Goal: Task Accomplishment & Management: Use online tool/utility

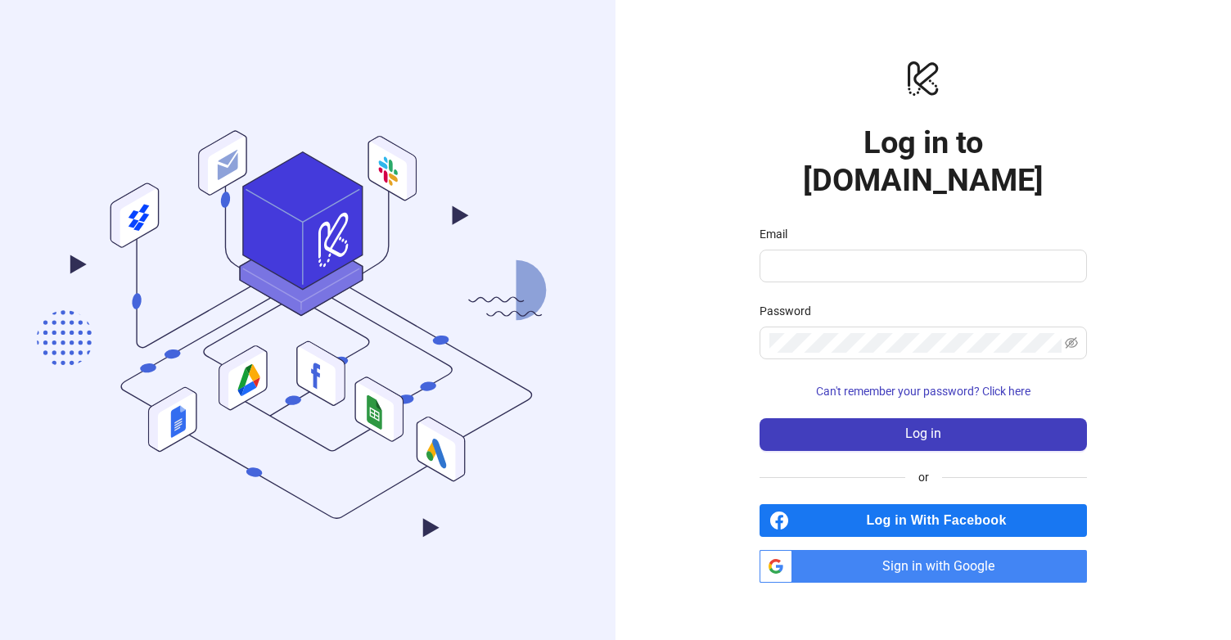
click at [894, 550] on span "Sign in with Google" at bounding box center [943, 566] width 288 height 33
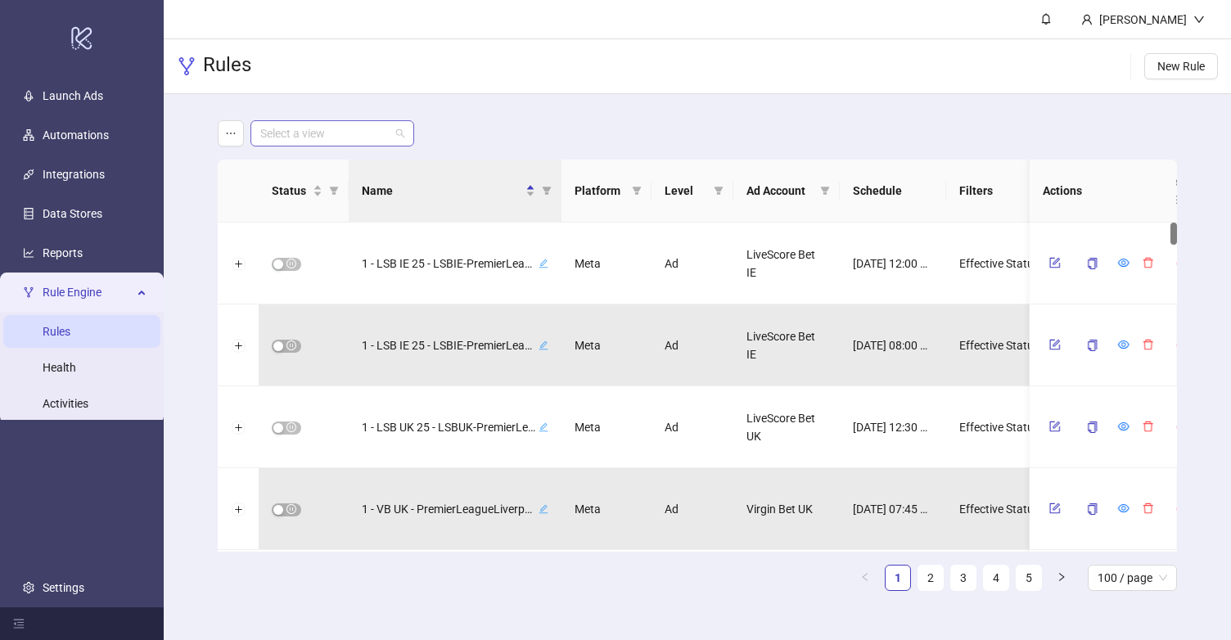
click at [353, 140] on input "search" at bounding box center [324, 133] width 129 height 25
click at [353, 192] on div "LiveScore Bet UK" at bounding box center [331, 192] width 137 height 18
click at [191, 132] on div "LiveScore Bet UK LiveScore Bet UK Status Name Platform Level Ad Account Schedul…" at bounding box center [697, 362] width 1067 height 536
click at [194, 200] on div "LiveScore Bet UK Status Name Platform Level Ad Account Schedule Filters Is Eval…" at bounding box center [697, 362] width 1067 height 536
click at [185, 128] on div "LiveScore Bet UK Status Name Platform Level Ad Account Schedule Filters Is Eval…" at bounding box center [697, 362] width 1067 height 536
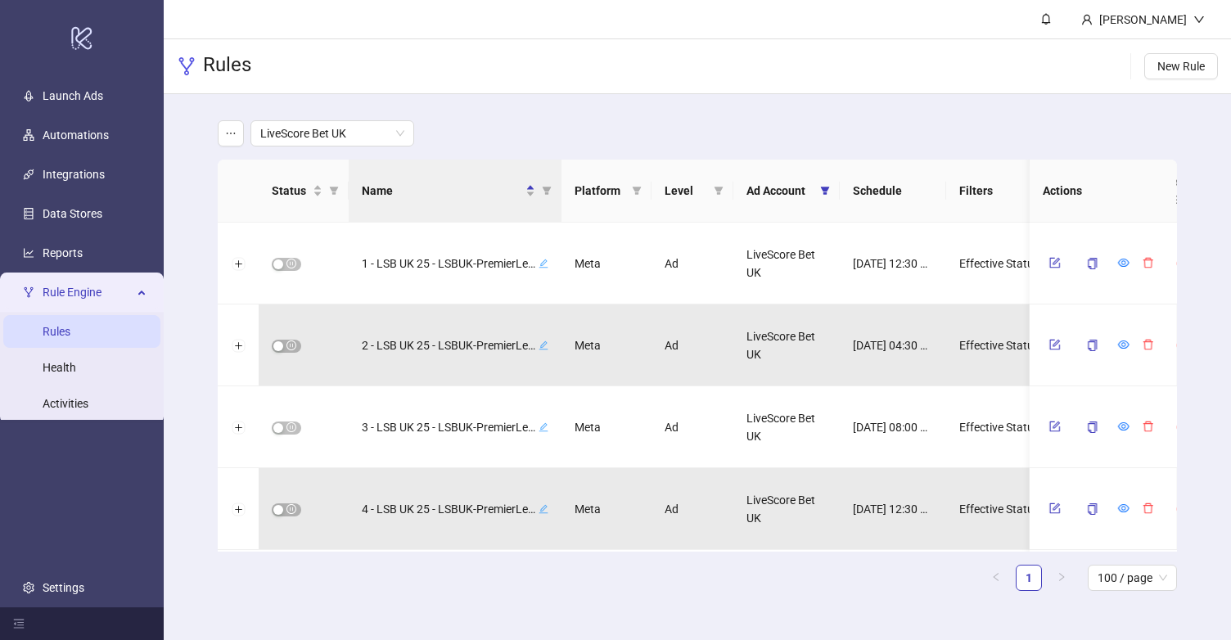
click at [185, 128] on div "LiveScore Bet UK Status Name Platform Level Ad Account Schedule Filters Is Eval…" at bounding box center [697, 362] width 1067 height 536
click at [399, 17] on header "[PERSON_NAME]" at bounding box center [697, 19] width 1067 height 39
click at [487, 128] on div "LiveScore Bet UK" at bounding box center [697, 133] width 959 height 26
click at [379, 104] on main "LiveScore Bet UK Status Name Platform Level Ad Account Schedule Filters Is Eval…" at bounding box center [697, 362] width 985 height 536
click at [199, 106] on div "LiveScore Bet UK Status Name Platform Level Ad Account Schedule Filters Is Eval…" at bounding box center [697, 362] width 1067 height 536
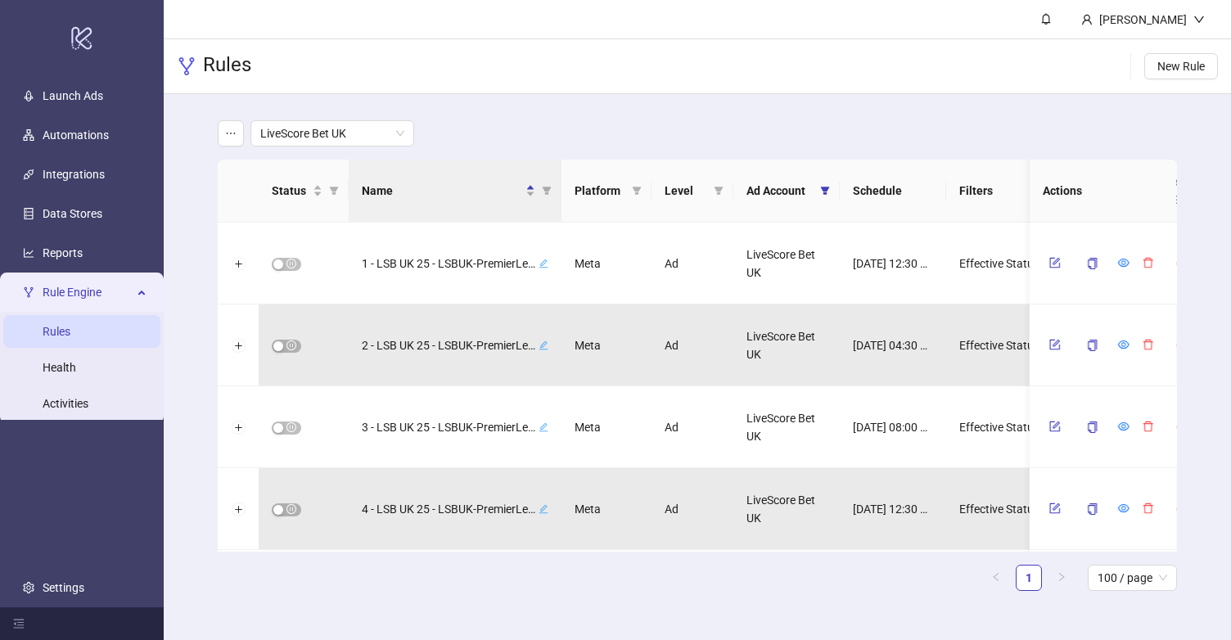
click at [186, 127] on div "LiveScore Bet UK Status Name Platform Level Ad Account Schedule Filters Is Eval…" at bounding box center [697, 362] width 1067 height 536
click at [544, 187] on icon "filter" at bounding box center [547, 191] width 9 height 8
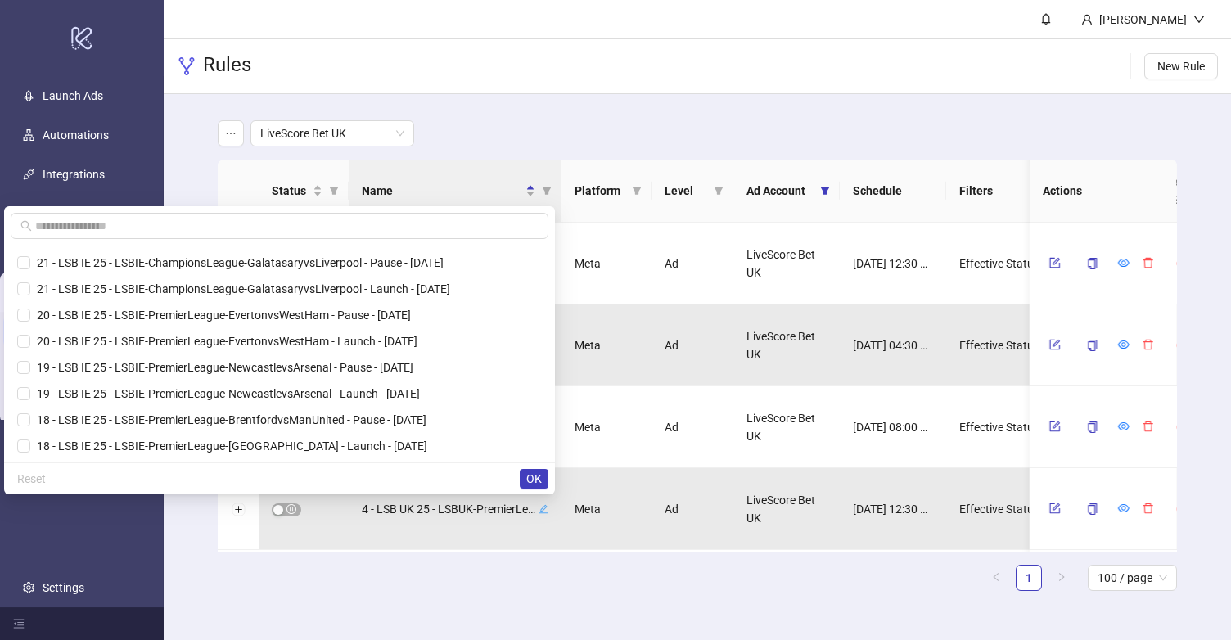
click at [457, 128] on div "LiveScore Bet UK" at bounding box center [697, 133] width 959 height 26
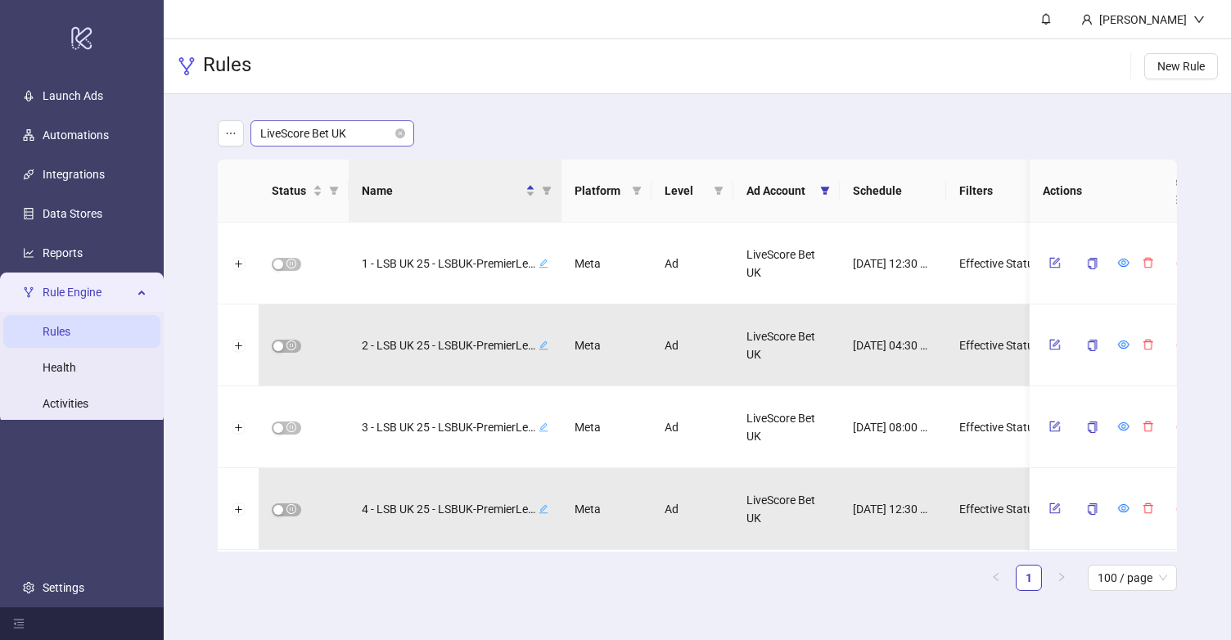
click at [370, 127] on span "LiveScore Bet UK" at bounding box center [332, 133] width 144 height 25
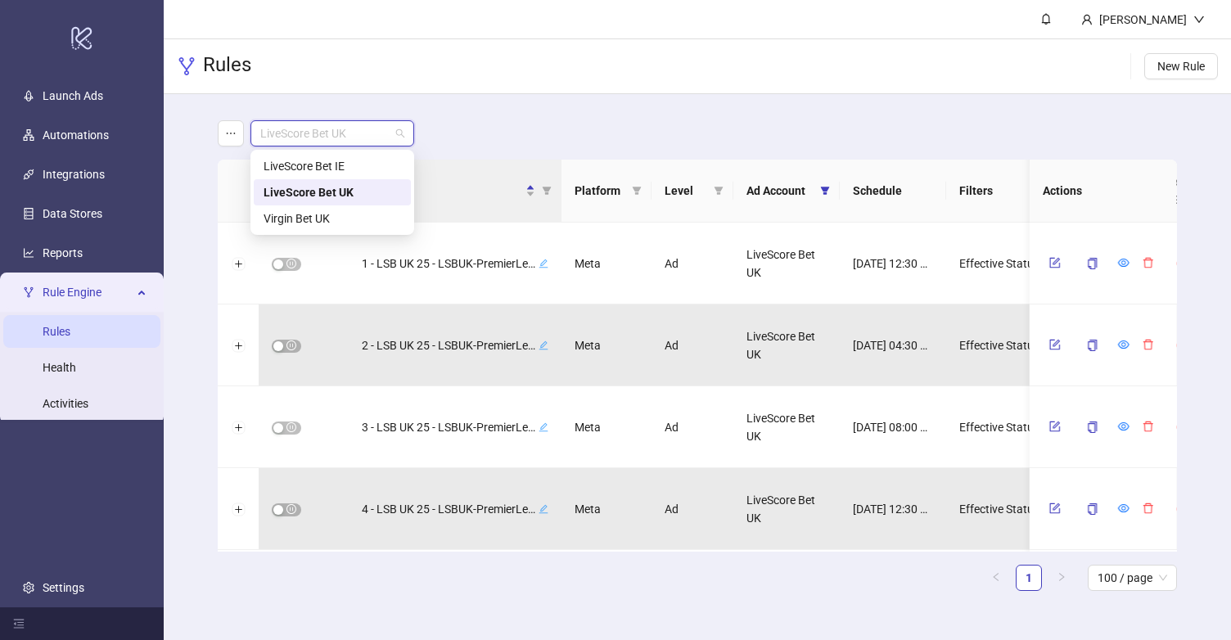
click at [364, 187] on div "LiveScore Bet UK" at bounding box center [331, 192] width 137 height 18
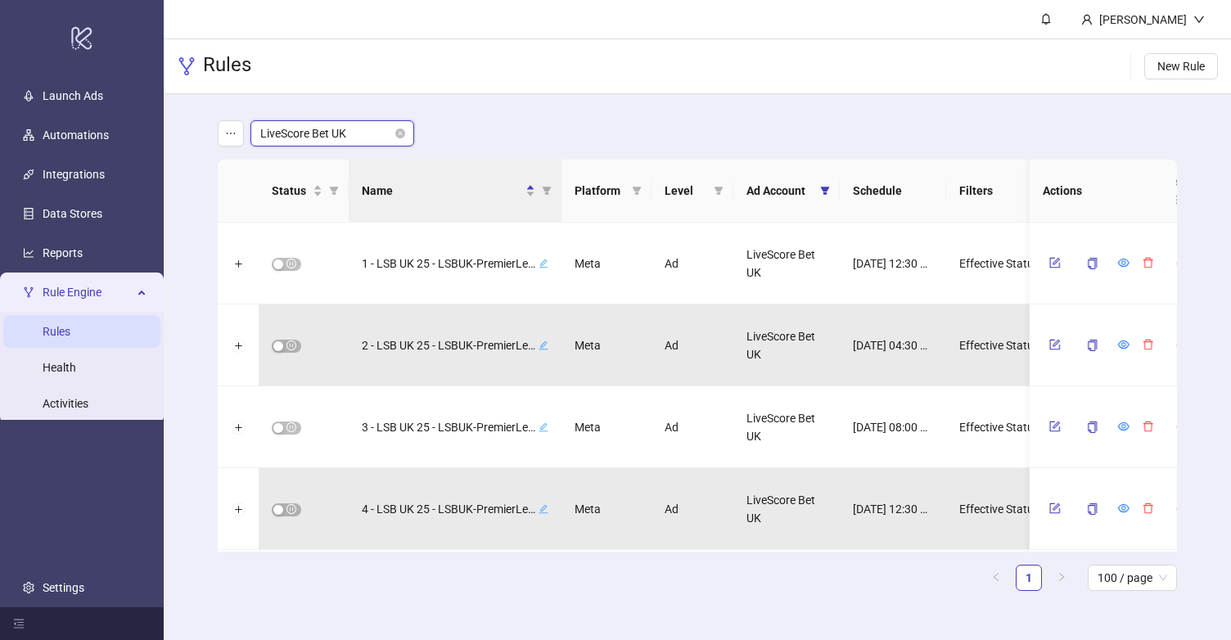
click at [349, 133] on span "LiveScore Bet UK" at bounding box center [332, 133] width 144 height 25
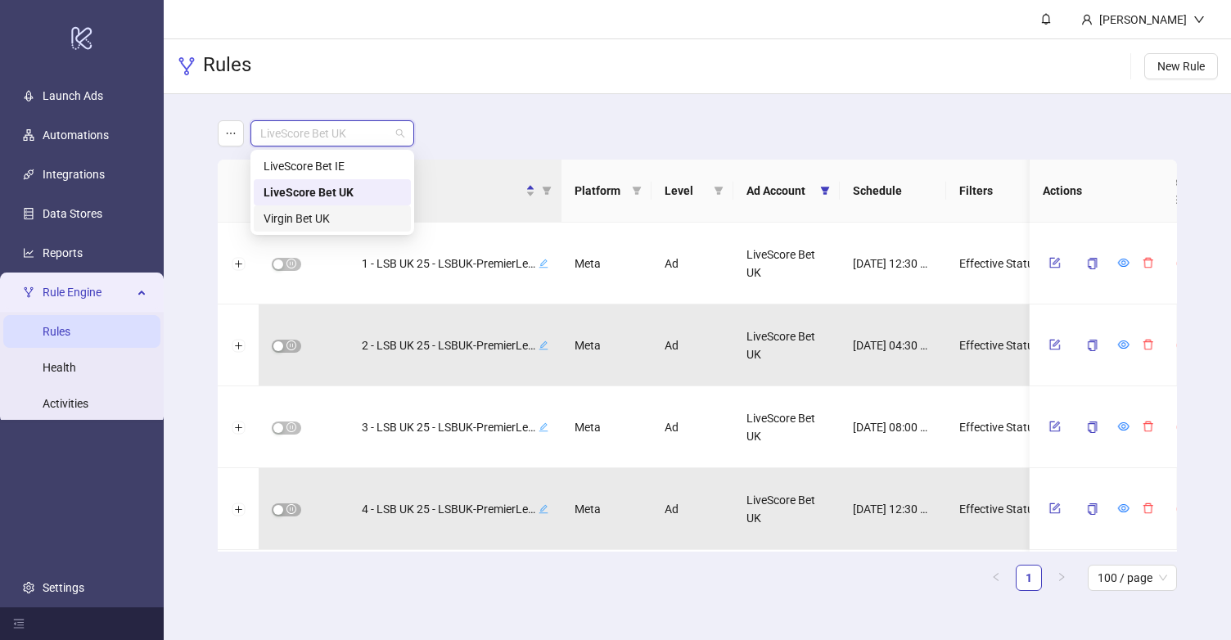
click at [349, 222] on div "Virgin Bet UK" at bounding box center [331, 218] width 137 height 18
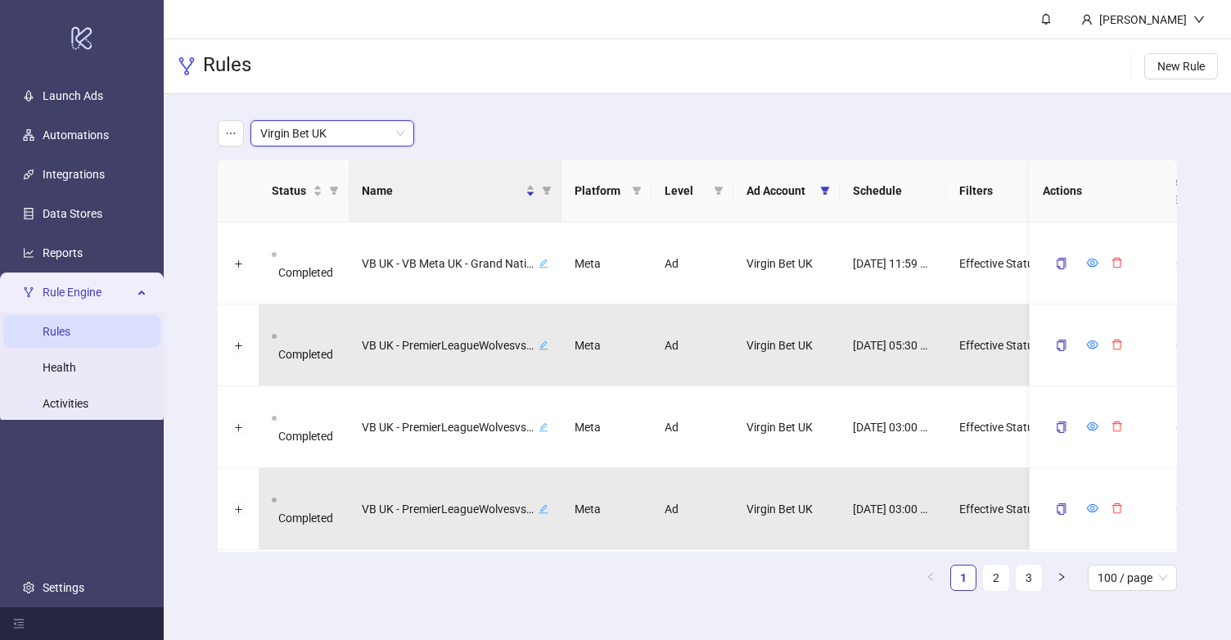
click at [477, 127] on div "Virgin Bet UK Virgin Bet UK" at bounding box center [697, 133] width 959 height 26
click at [650, 128] on div "Virgin Bet UK" at bounding box center [697, 133] width 959 height 26
click at [191, 127] on div "Virgin Bet UK Status Name Platform Level Ad Account Schedule Filters Is Evaluat…" at bounding box center [697, 362] width 1067 height 536
click at [190, 128] on div "Virgin Bet UK Status Name Platform Level Ad Account Schedule Filters Is Evaluat…" at bounding box center [697, 362] width 1067 height 536
click at [318, 137] on span "Virgin Bet UK" at bounding box center [332, 133] width 144 height 25
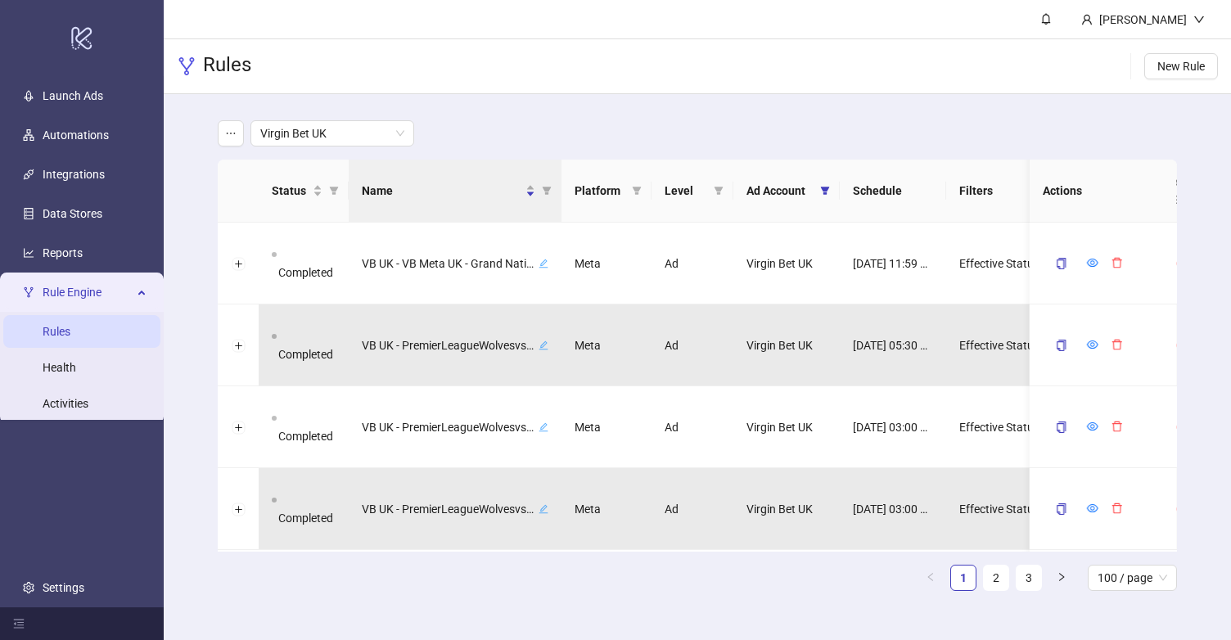
click at [478, 133] on div "Virgin Bet UK" at bounding box center [697, 133] width 959 height 26
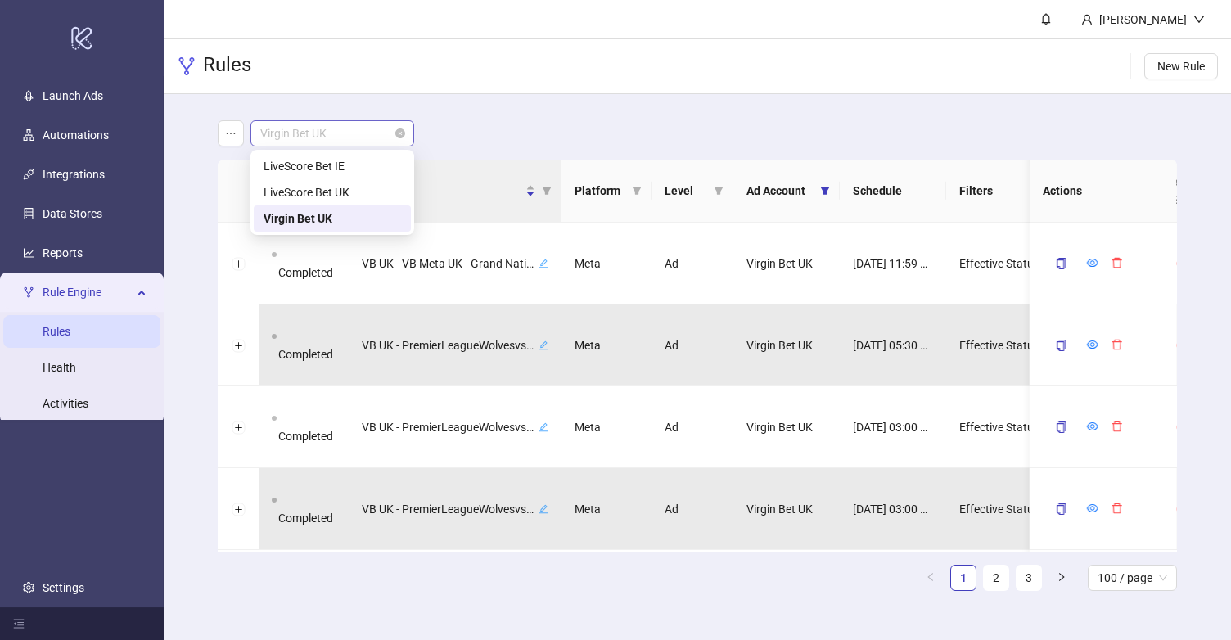
click at [376, 124] on span "Virgin Bet UK" at bounding box center [332, 133] width 144 height 25
click at [452, 133] on div "Virgin Bet UK" at bounding box center [697, 133] width 959 height 26
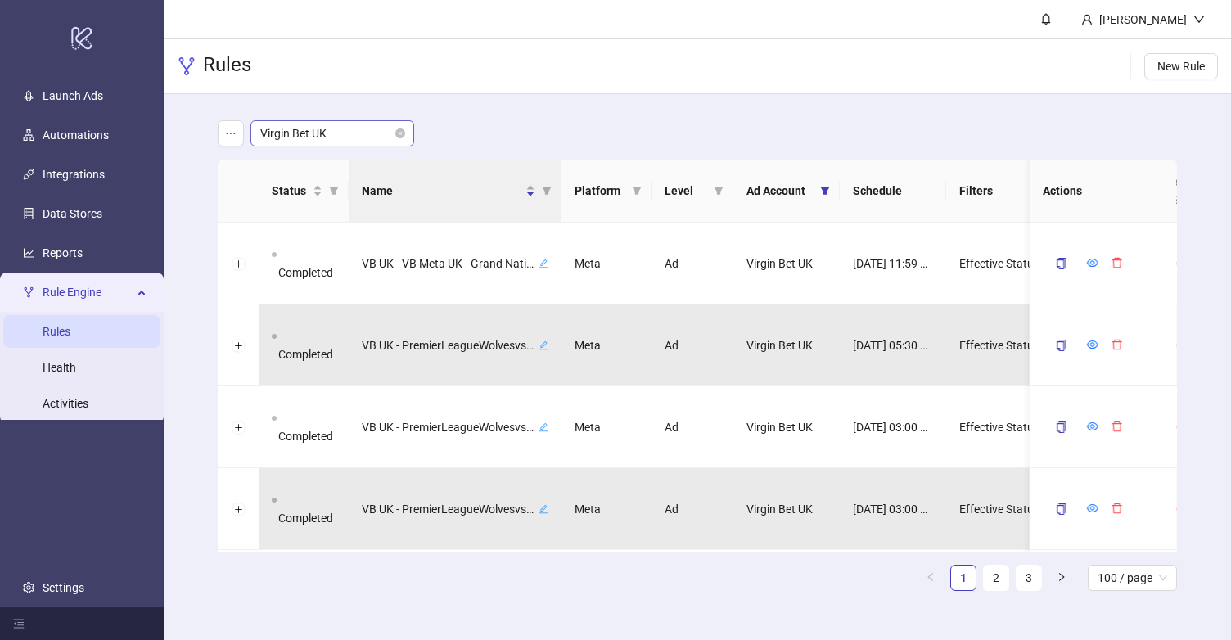
click at [366, 135] on span "Virgin Bet UK" at bounding box center [332, 133] width 144 height 25
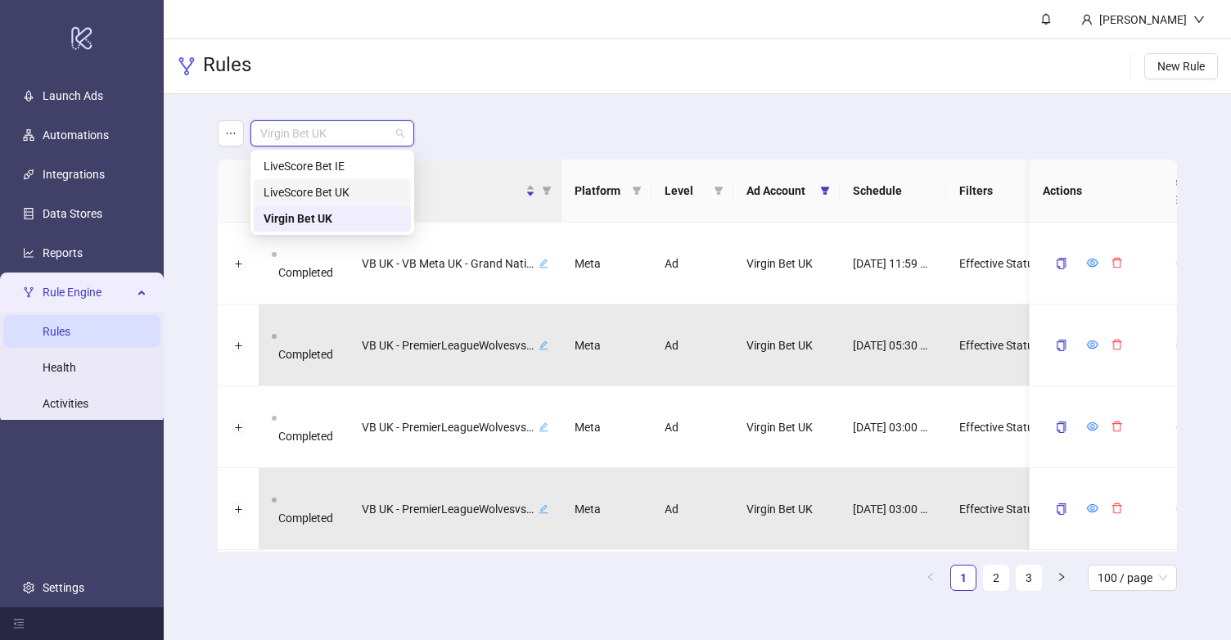
click at [367, 191] on div "LiveScore Bet UK" at bounding box center [331, 192] width 137 height 18
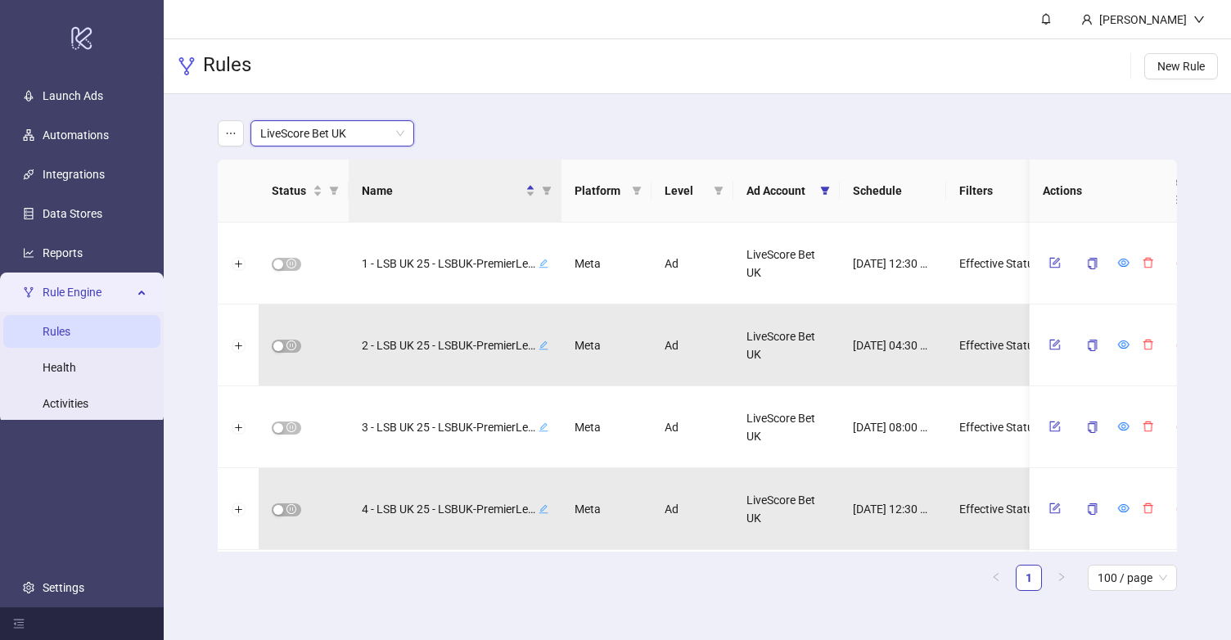
click at [460, 132] on div "LiveScore Bet UK LiveScore Bet [GEOGRAPHIC_DATA]" at bounding box center [697, 133] width 959 height 26
click at [657, 135] on div "LiveScore Bet UK" at bounding box center [697, 133] width 959 height 26
click at [657, 132] on div "LiveScore Bet UK" at bounding box center [697, 133] width 959 height 26
click at [691, 127] on div "LiveScore Bet UK" at bounding box center [697, 133] width 959 height 26
click at [599, 132] on div "LiveScore Bet UK" at bounding box center [697, 133] width 959 height 26
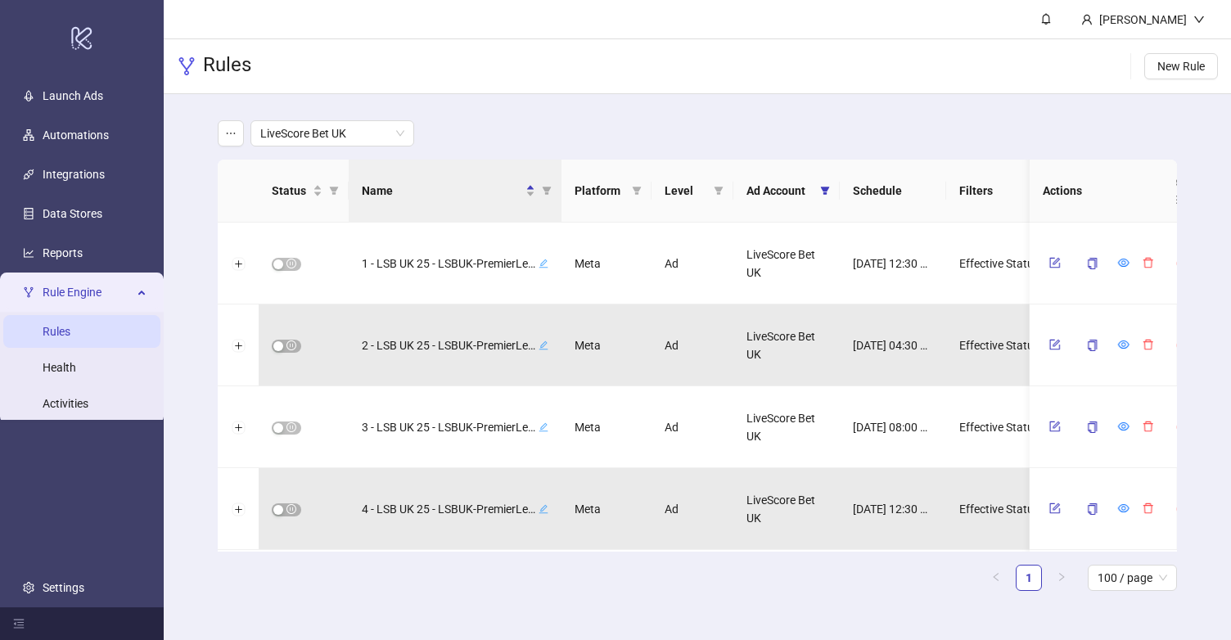
click at [504, 137] on div "LiveScore Bet UK" at bounding box center [697, 133] width 959 height 26
click at [178, 128] on div "LiveScore Bet UK Status Name Platform Level Ad Account Schedule Filters Is Eval…" at bounding box center [697, 362] width 1067 height 536
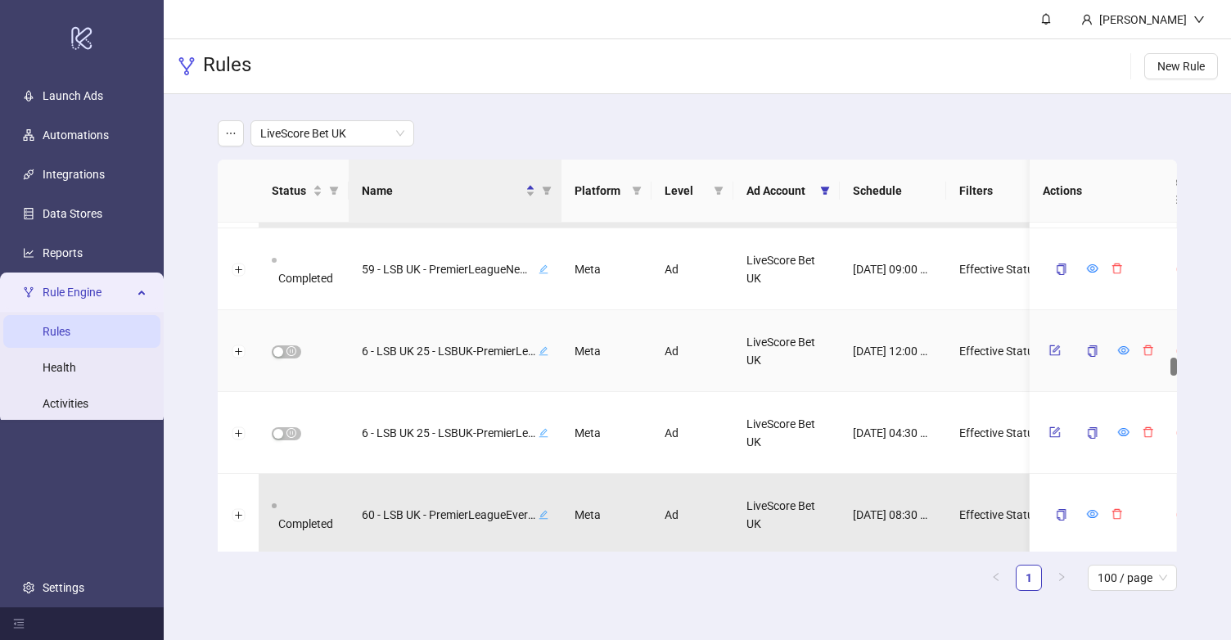
scroll to position [2448, 0]
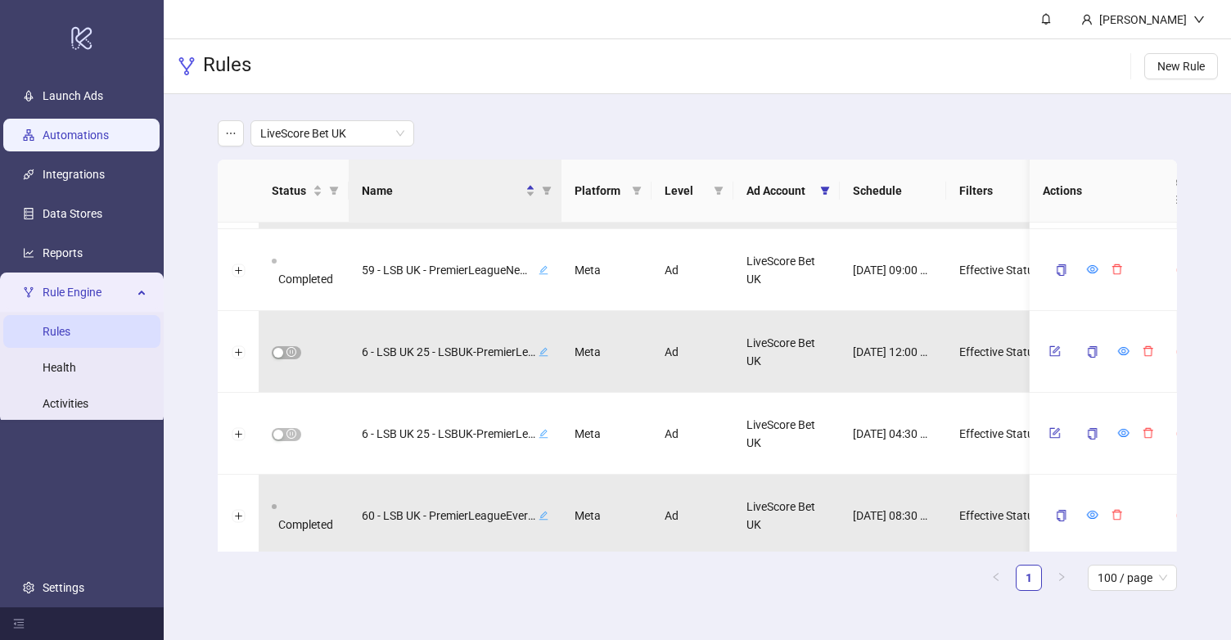
click at [96, 128] on link "Automations" at bounding box center [76, 134] width 66 height 13
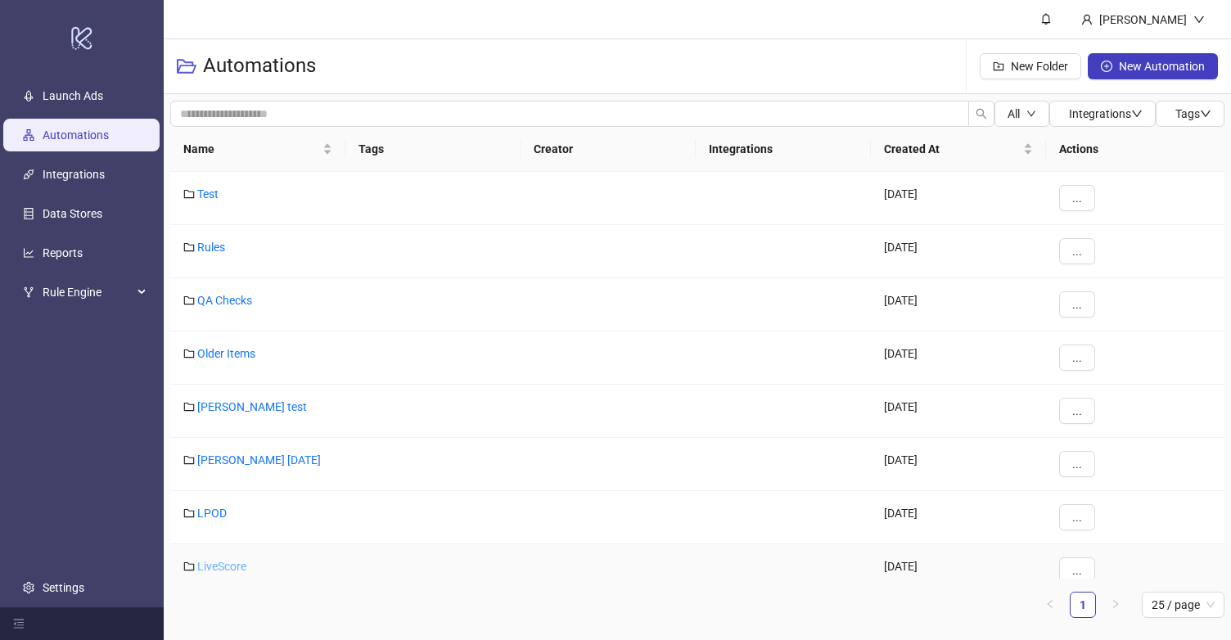
click at [227, 567] on link "LiveScore" at bounding box center [221, 566] width 49 height 13
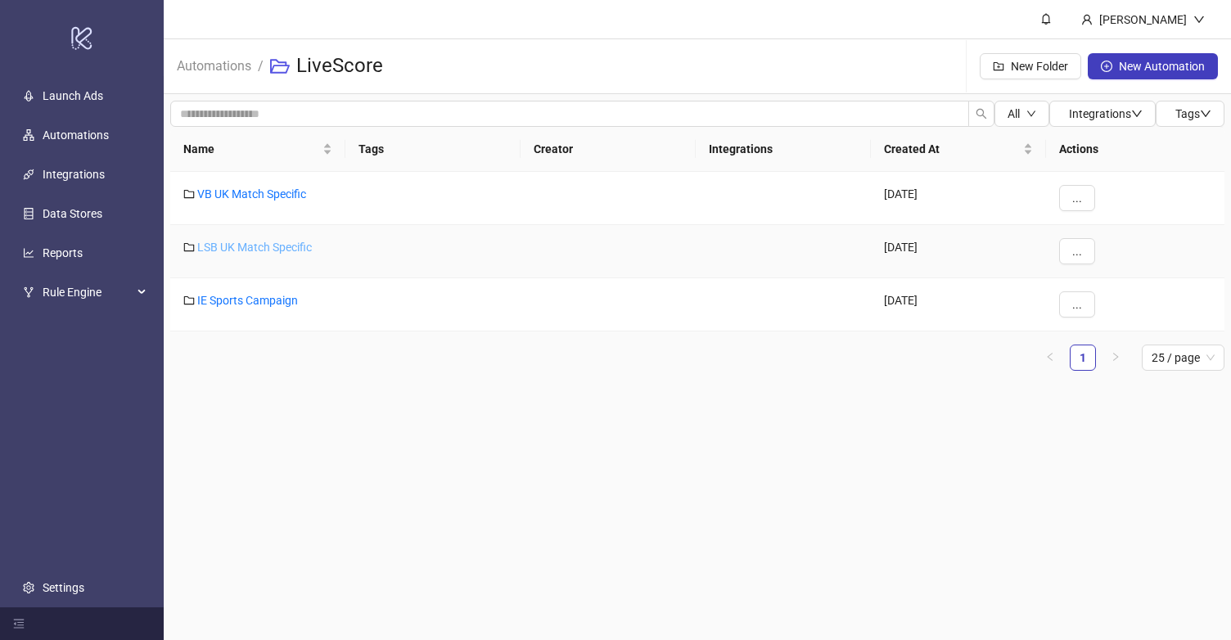
click at [288, 246] on link "LSB UK Match Specific" at bounding box center [254, 247] width 115 height 13
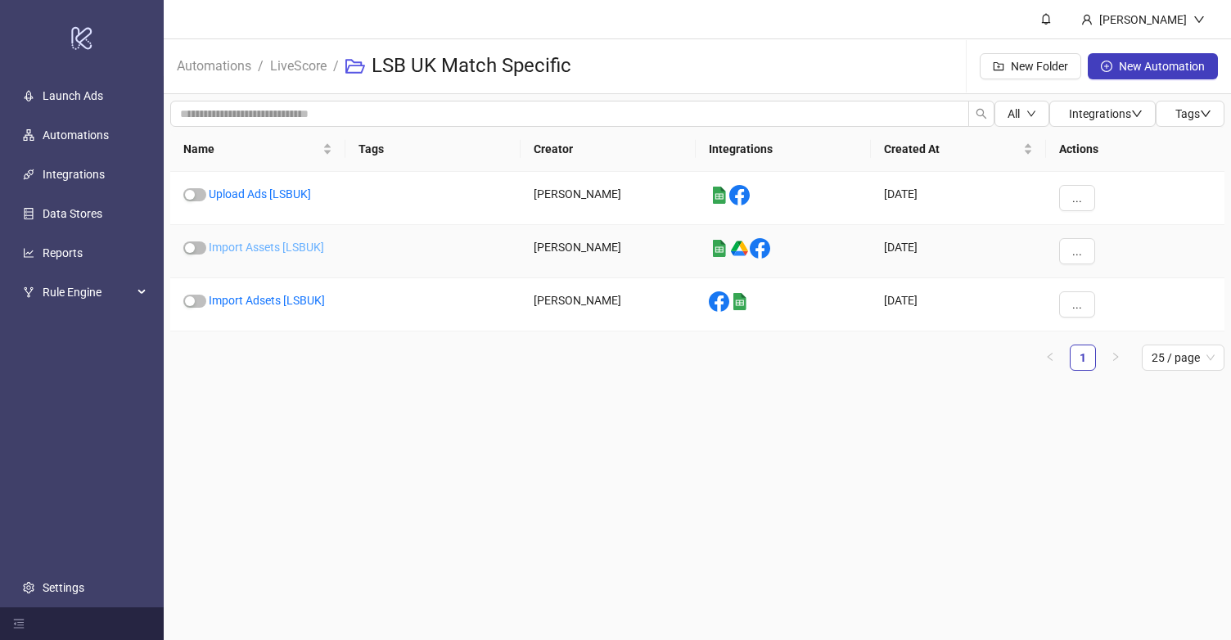
click at [288, 248] on link "Import Assets [LSBUK]" at bounding box center [266, 247] width 115 height 13
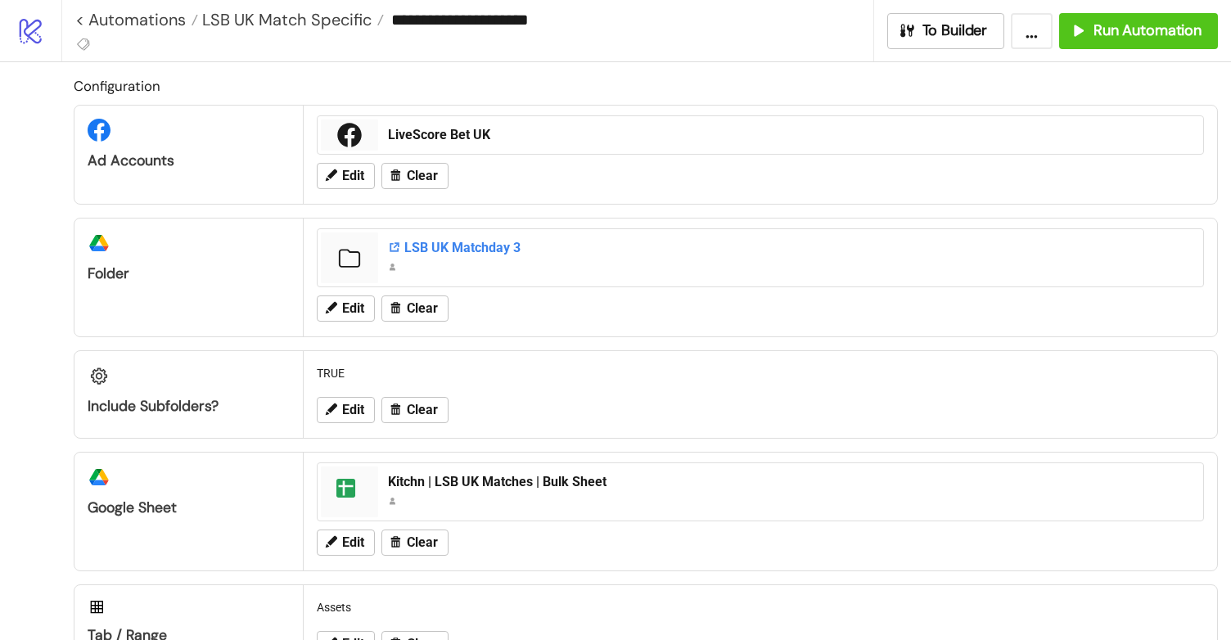
click at [483, 244] on div "LSB UK Matchday 3" at bounding box center [790, 248] width 805 height 18
click at [347, 313] on span "Edit" at bounding box center [353, 308] width 22 height 15
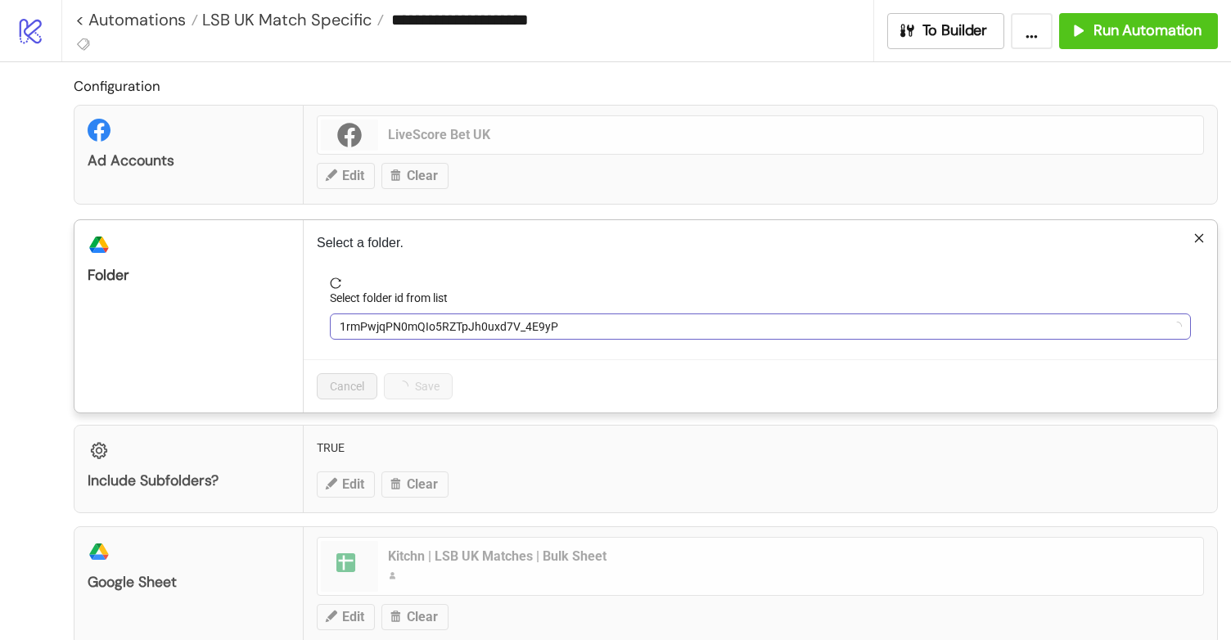
click at [393, 327] on span "1rmPwjqPN0mQIo5RZTpJh0uxd7V_4E9yP" at bounding box center [760, 326] width 841 height 25
click at [393, 327] on span "LSB UK Matchday 3" at bounding box center [760, 326] width 841 height 25
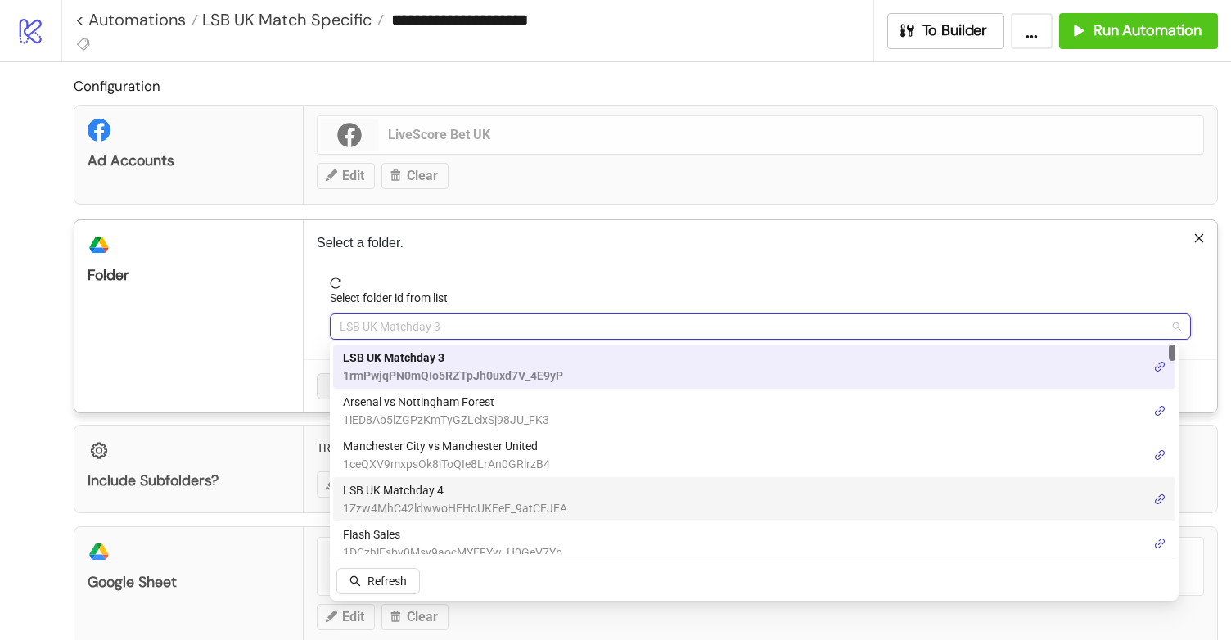
click at [462, 503] on span "1Zzw4MhC42ldwwoHEHoUKEeE_9atCEJEA" at bounding box center [455, 508] width 224 height 18
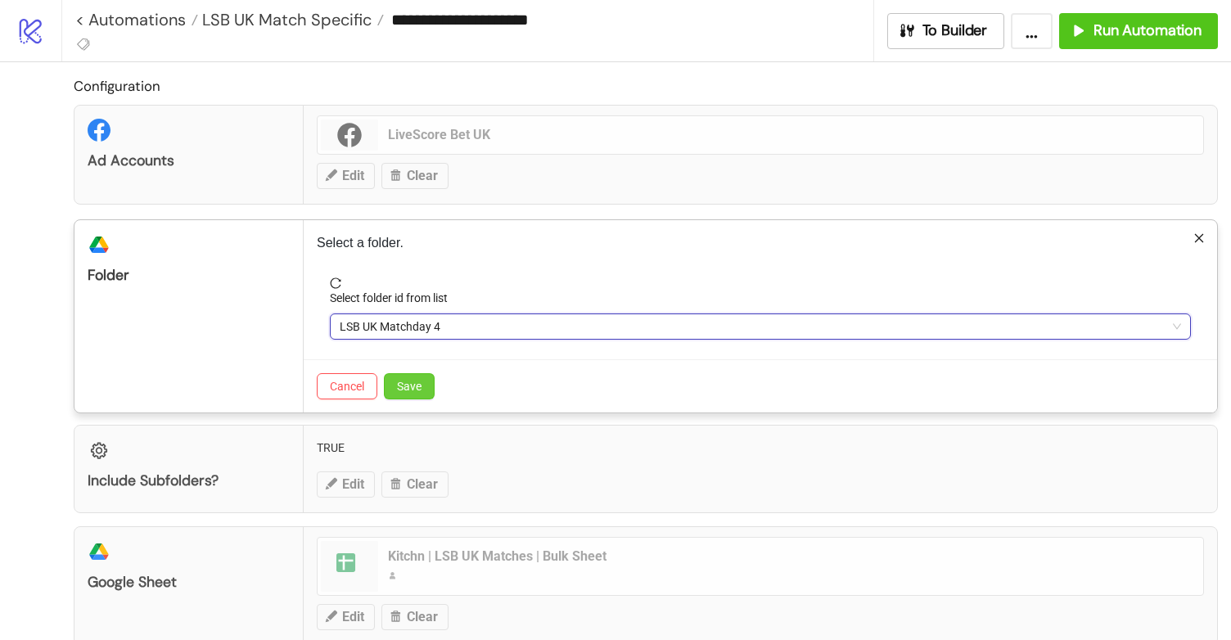
click at [408, 380] on span "Save" at bounding box center [409, 386] width 25 height 13
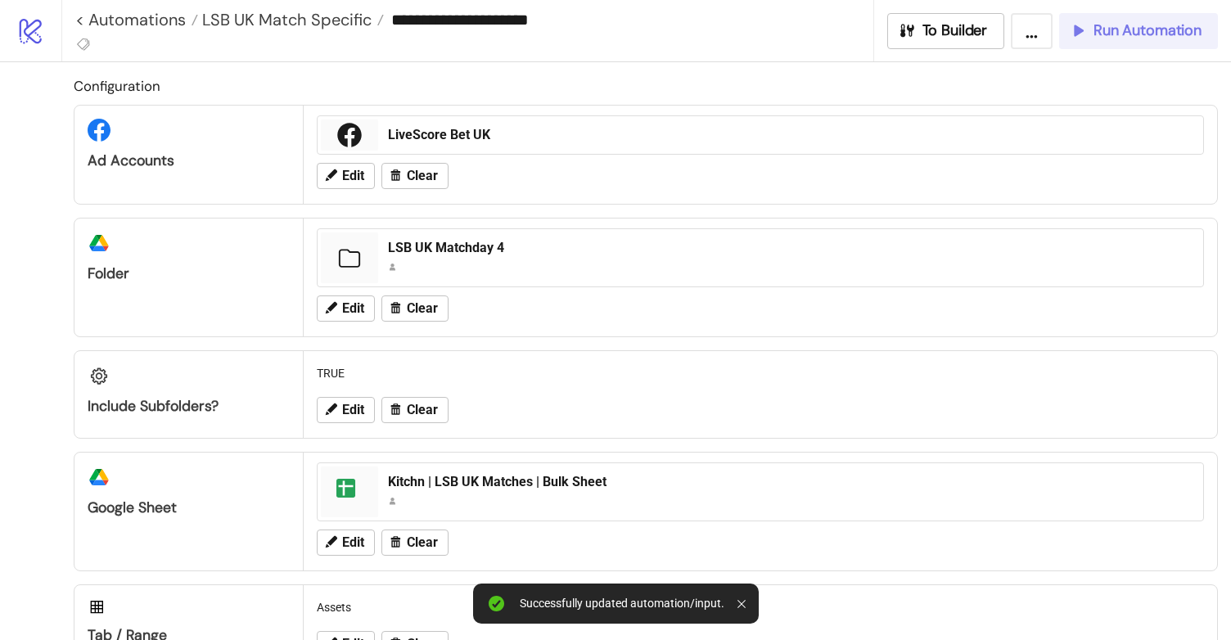
click at [1146, 27] on span "Run Automation" at bounding box center [1147, 30] width 108 height 19
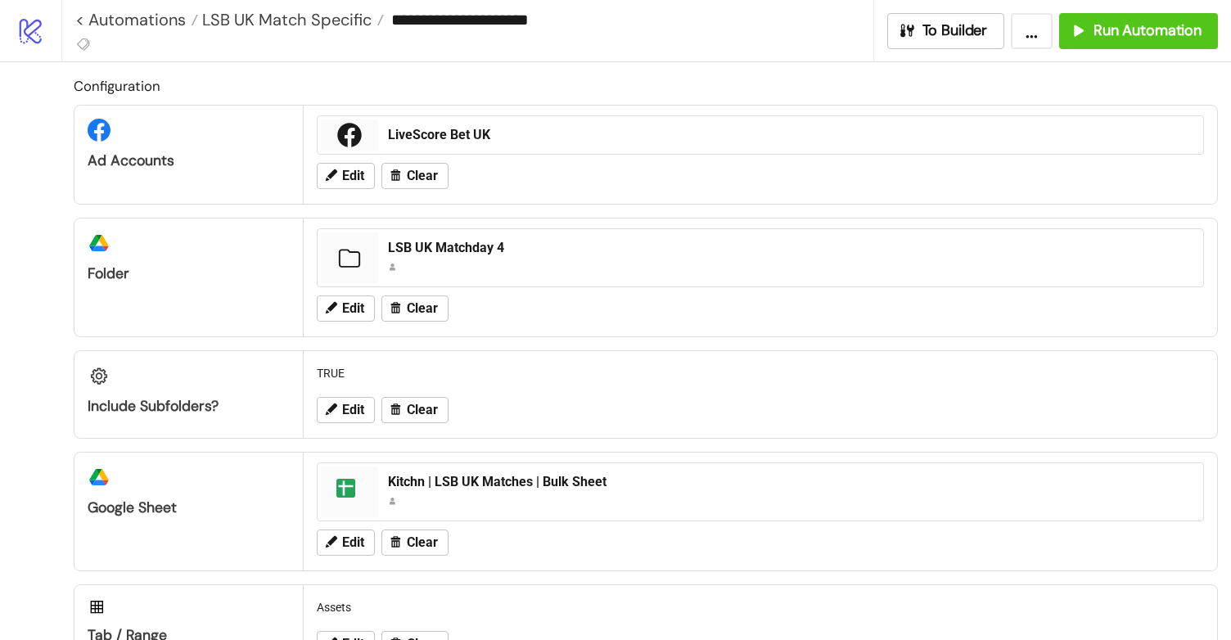
click at [329, 79] on h2 "Configuration" at bounding box center [646, 85] width 1144 height 21
click at [252, 81] on h2 "Configuration" at bounding box center [646, 85] width 1144 height 21
click at [547, 74] on div "Configuration Ad Accounts LiveScore Bet UK Edit Clear platform/google_drive Fol…" at bounding box center [615, 431] width 1231 height 738
click at [696, 81] on h2 "Configuration" at bounding box center [646, 85] width 1144 height 21
click at [486, 74] on div "Configuration Ad Accounts LiveScore Bet UK Edit Clear platform/google_drive Fol…" at bounding box center [615, 431] width 1231 height 738
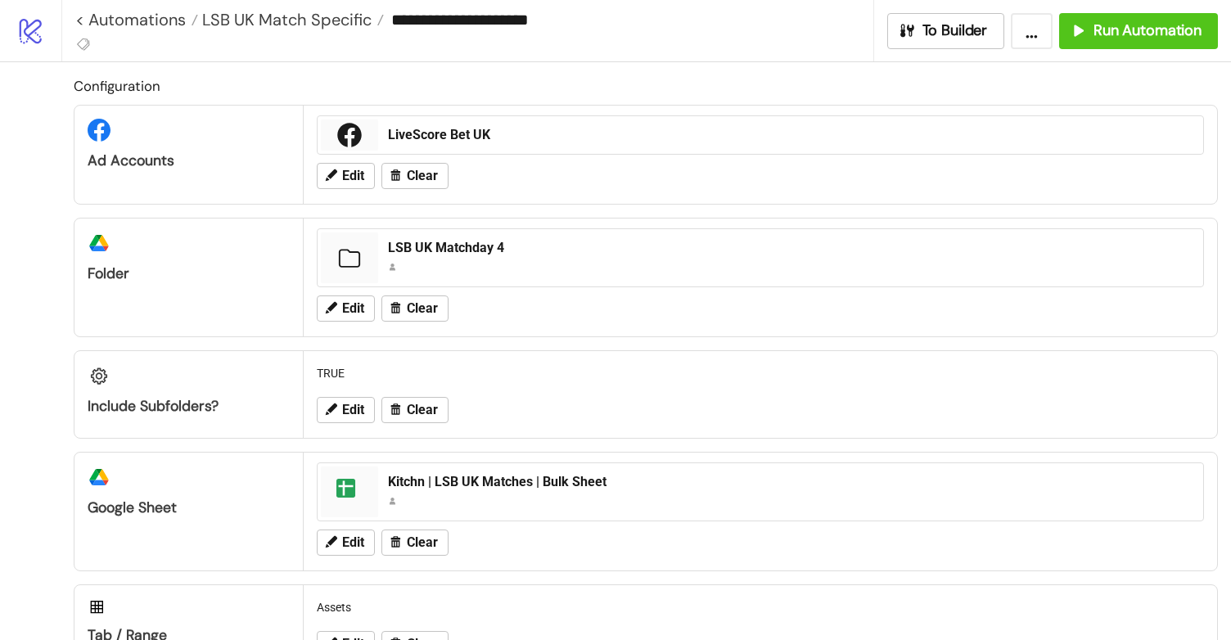
click at [32, 81] on div "Configuration Ad Accounts LiveScore Bet UK Edit Clear platform/google_drive Fol…" at bounding box center [615, 431] width 1231 height 738
click at [169, 81] on h2 "Configuration" at bounding box center [646, 85] width 1144 height 21
click at [408, 84] on h2 "Configuration" at bounding box center [646, 85] width 1144 height 21
click at [630, 79] on h2 "Configuration" at bounding box center [646, 85] width 1144 height 21
click at [342, 20] on span "LSB UK Match Specific" at bounding box center [284, 19] width 173 height 21
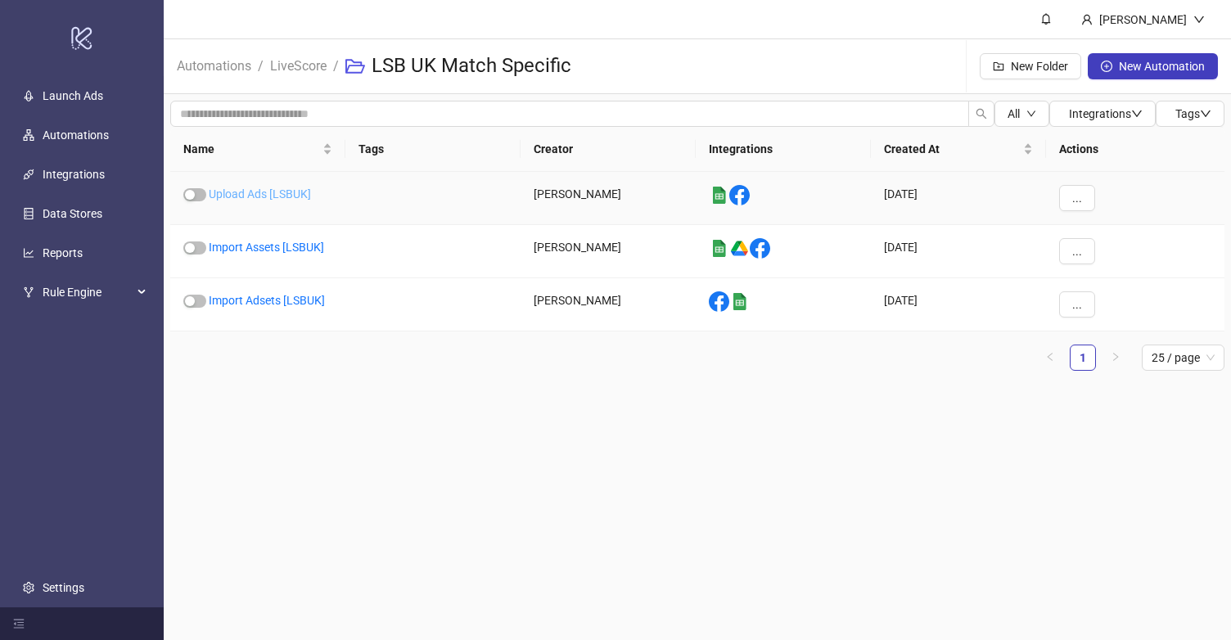
click at [250, 196] on link "Upload Ads [LSBUK]" at bounding box center [260, 193] width 102 height 13
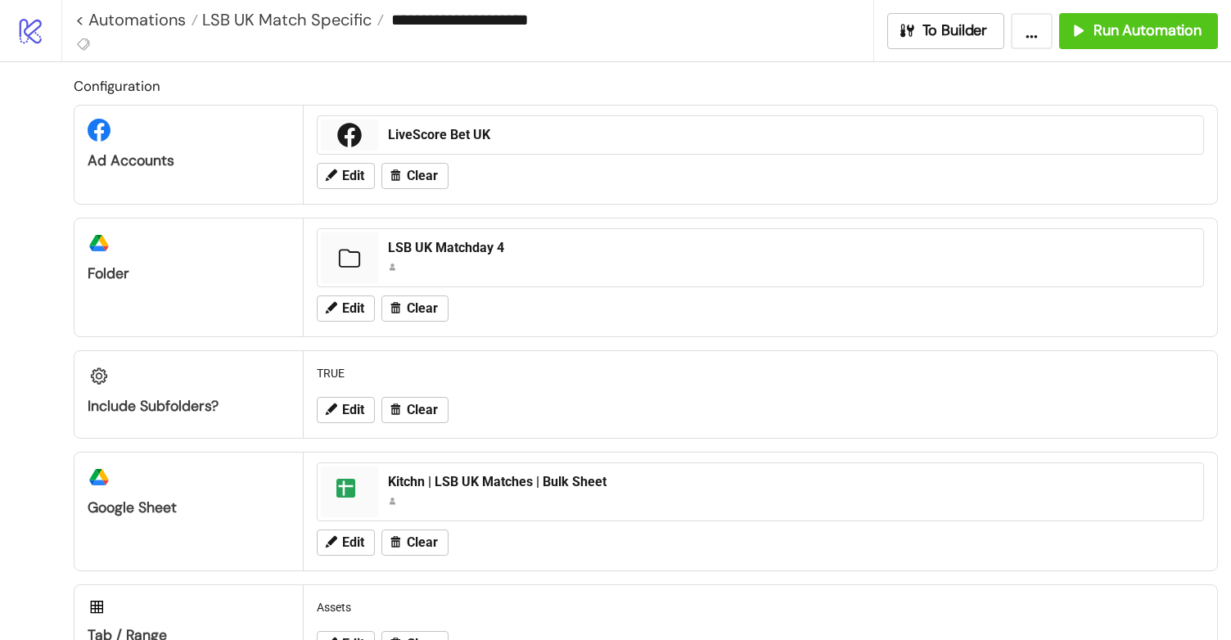
type input "**********"
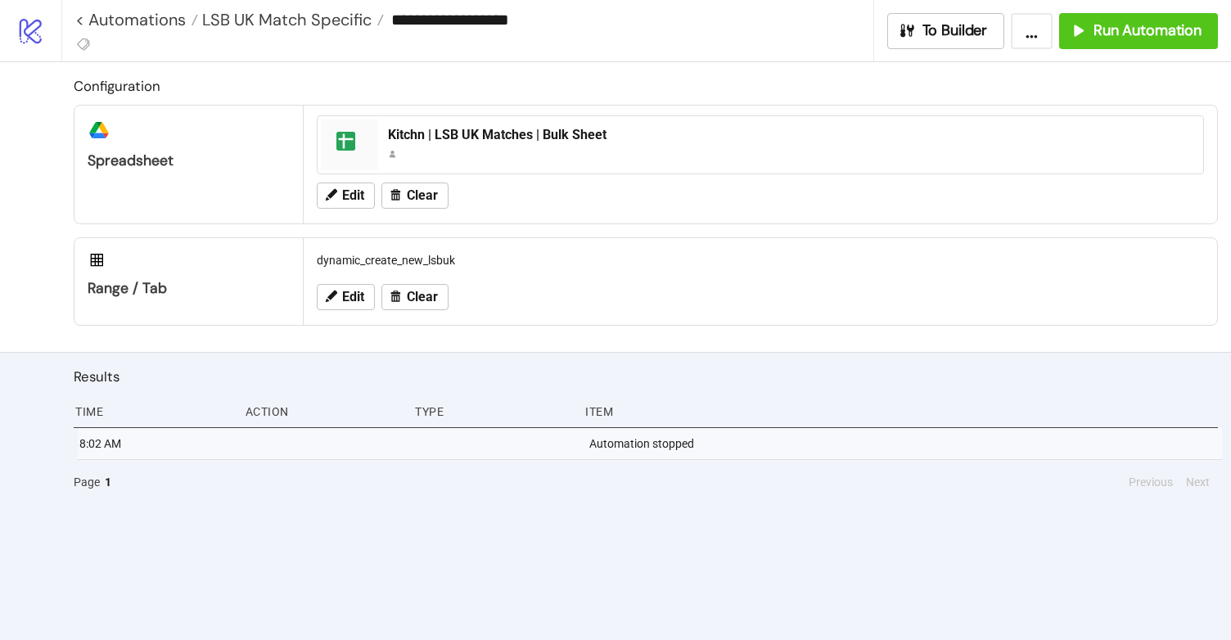
click at [772, 32] on div "**********" at bounding box center [474, 19] width 798 height 39
click at [840, 23] on input "**********" at bounding box center [628, 19] width 489 height 25
click at [871, 74] on div "Configuration platform/google_drive Spreadsheet spreadsheet Kitchn | LSB UK Mat…" at bounding box center [615, 207] width 1231 height 290
click at [1116, 39] on span "Run Automation" at bounding box center [1147, 30] width 108 height 19
